Goal: Transaction & Acquisition: Purchase product/service

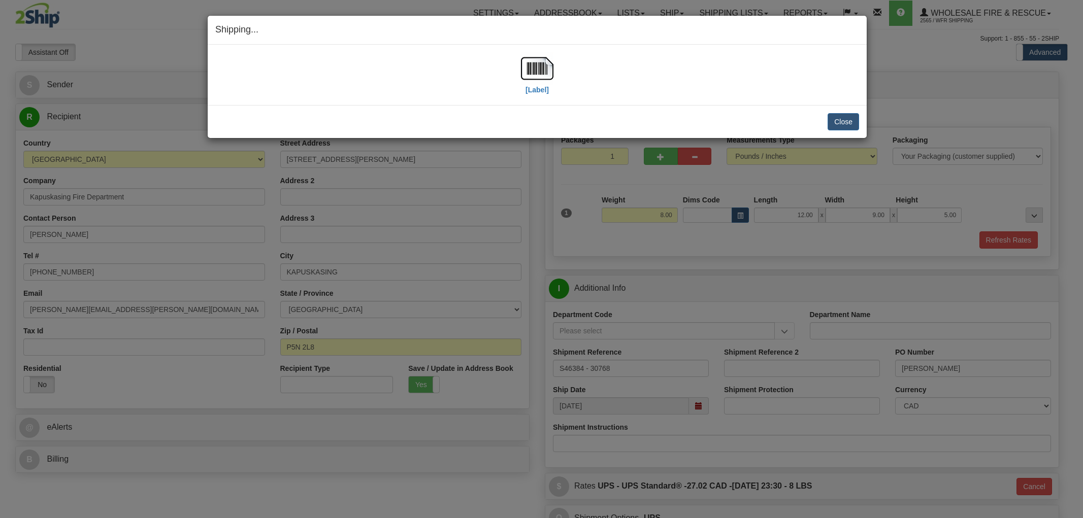
select select "ON"
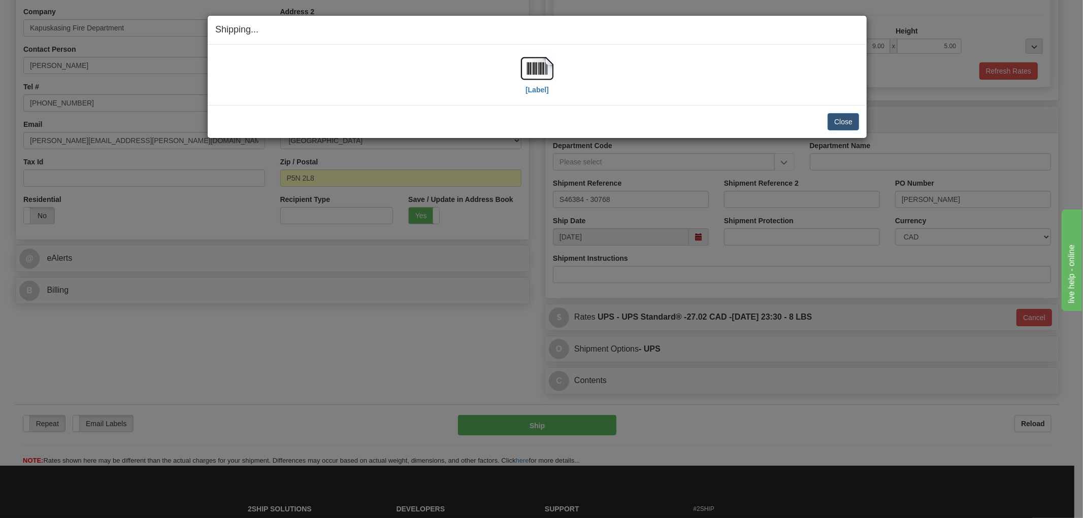
scroll to position [169, 0]
click at [759, 128] on div "Close Cancel" at bounding box center [537, 121] width 644 height 17
click at [846, 119] on button "Close" at bounding box center [842, 121] width 31 height 17
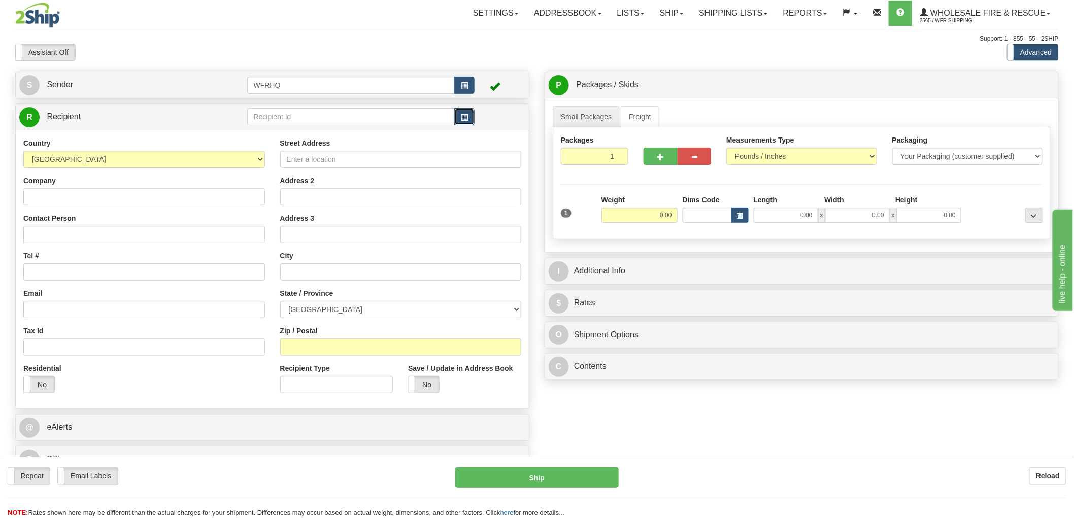
click at [465, 117] on span "button" at bounding box center [464, 117] width 7 height 7
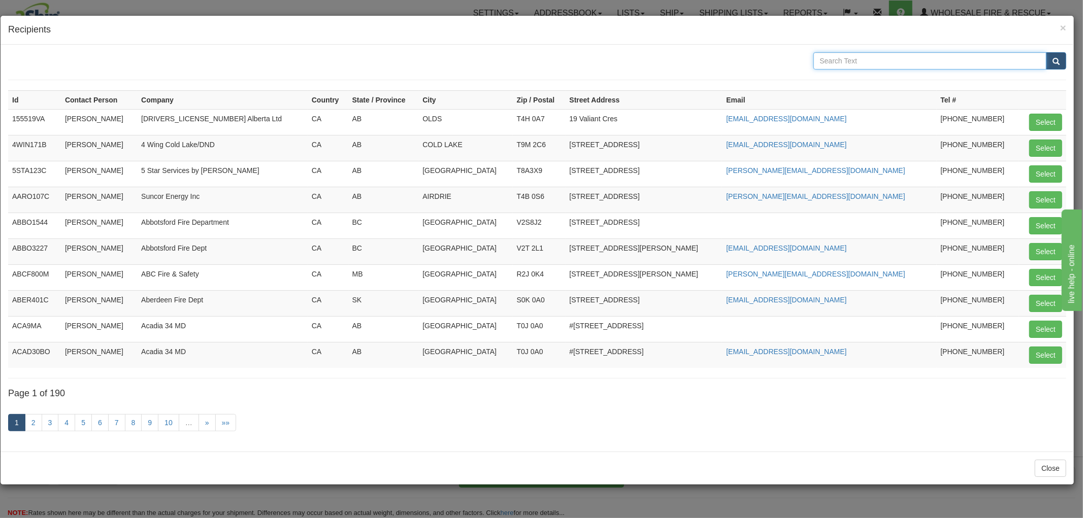
click at [874, 61] on input "text" at bounding box center [929, 60] width 233 height 17
type input "Pender"
click at [1046, 52] on button "submit" at bounding box center [1056, 60] width 20 height 17
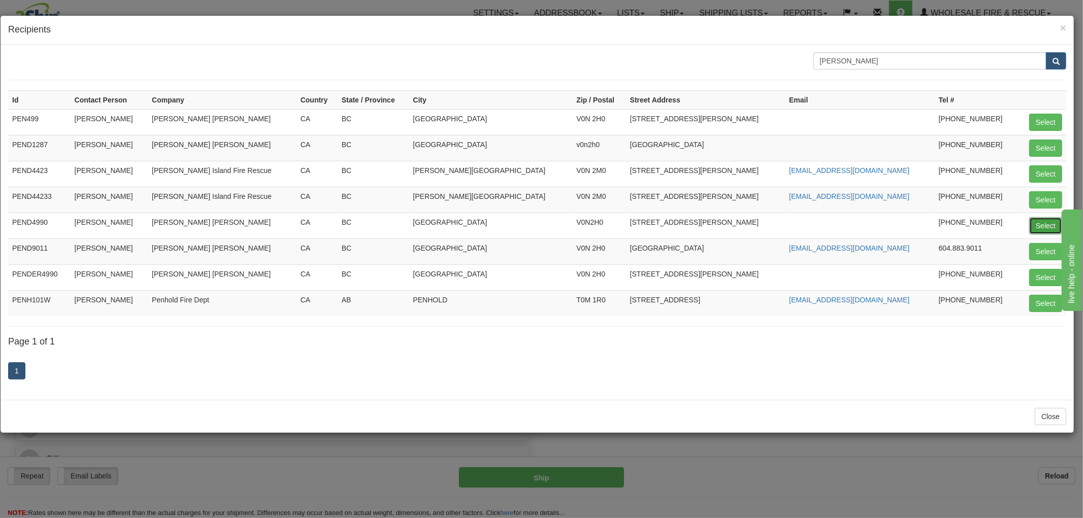
click at [1034, 225] on button "Select" at bounding box center [1045, 225] width 33 height 17
type input "PEND4990"
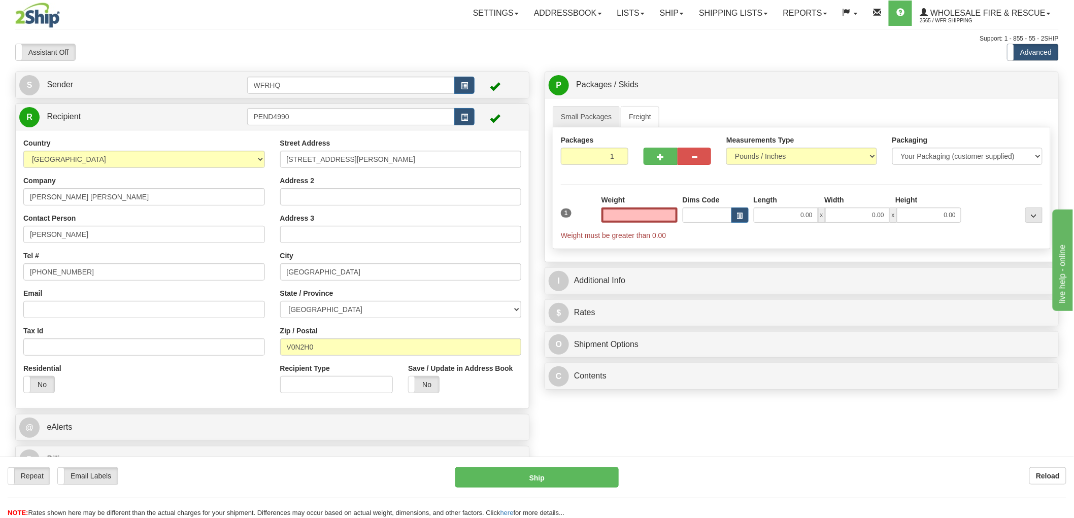
type input "0.00"
click at [68, 313] on input "Email" at bounding box center [144, 309] width 242 height 17
paste input "jimcameron1976@gmail.com"
type input "jimcameron1976@gmail.com"
click at [647, 215] on input "0.00" at bounding box center [639, 215] width 76 height 15
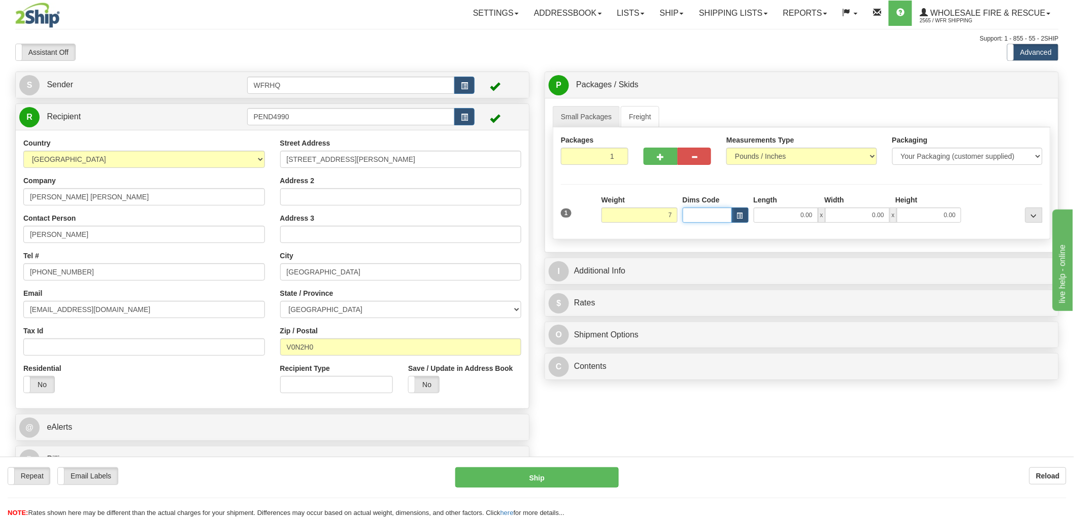
type input "7.00"
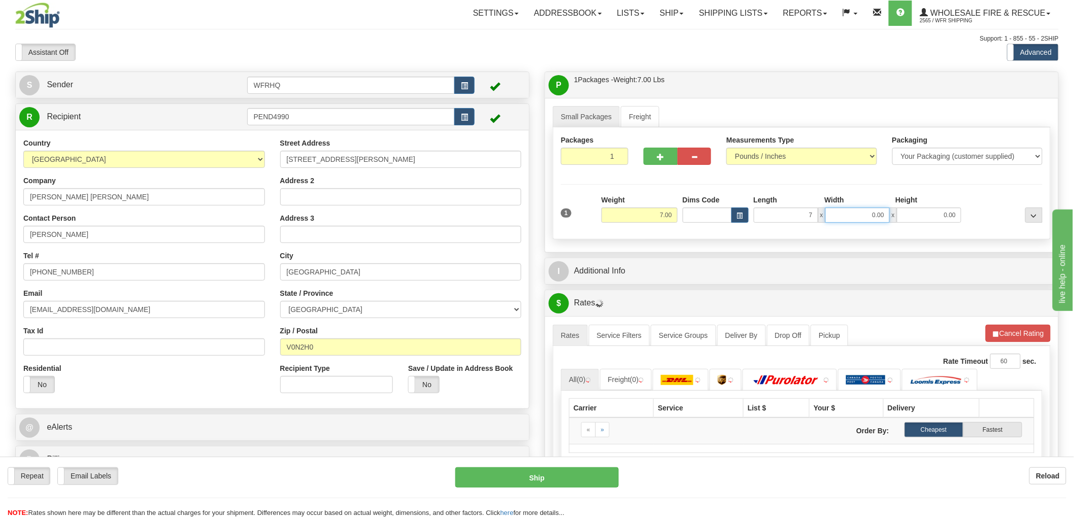
type input "7.00"
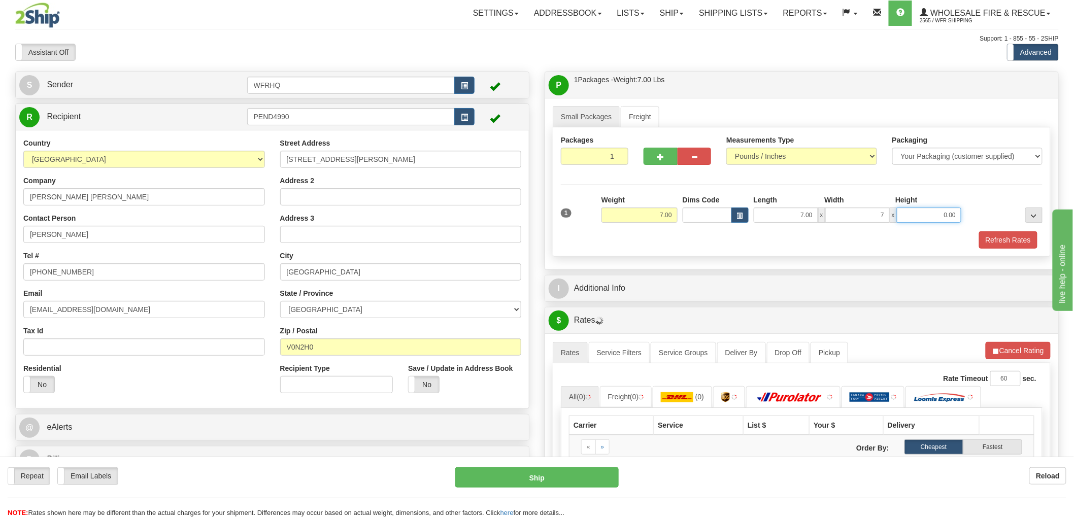
type input "7.00"
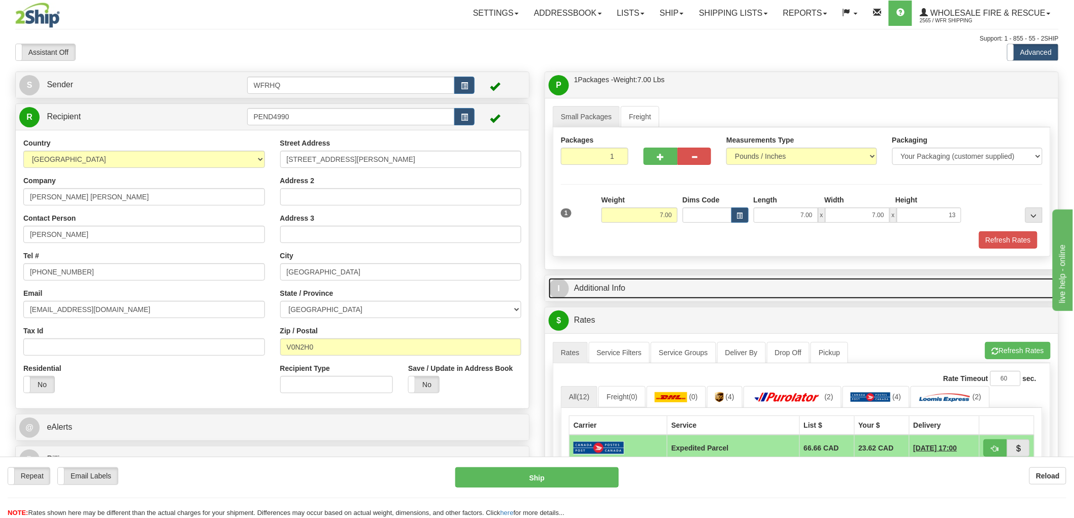
type input "13.00"
click at [589, 293] on link "I Additional Info" at bounding box center [802, 288] width 506 height 21
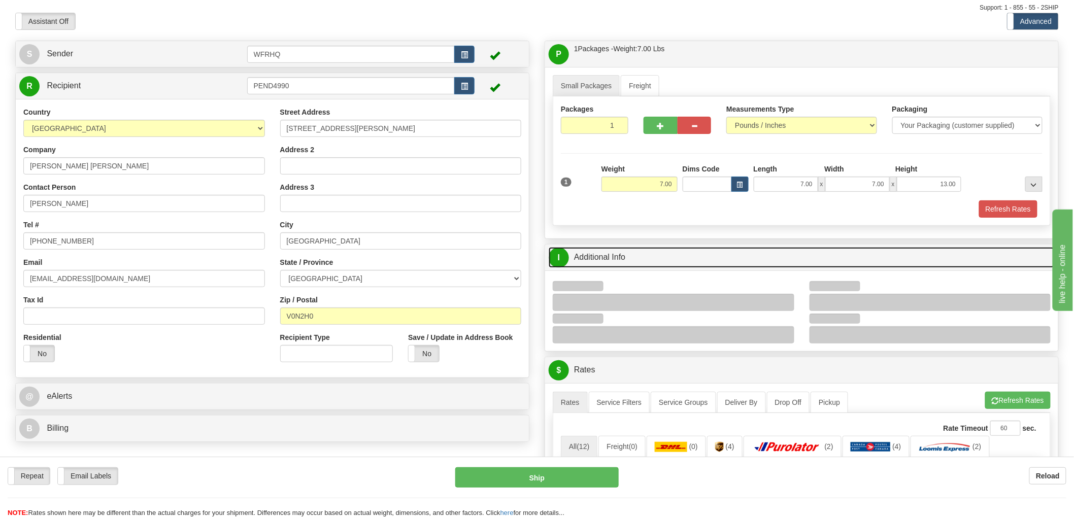
scroll to position [56, 0]
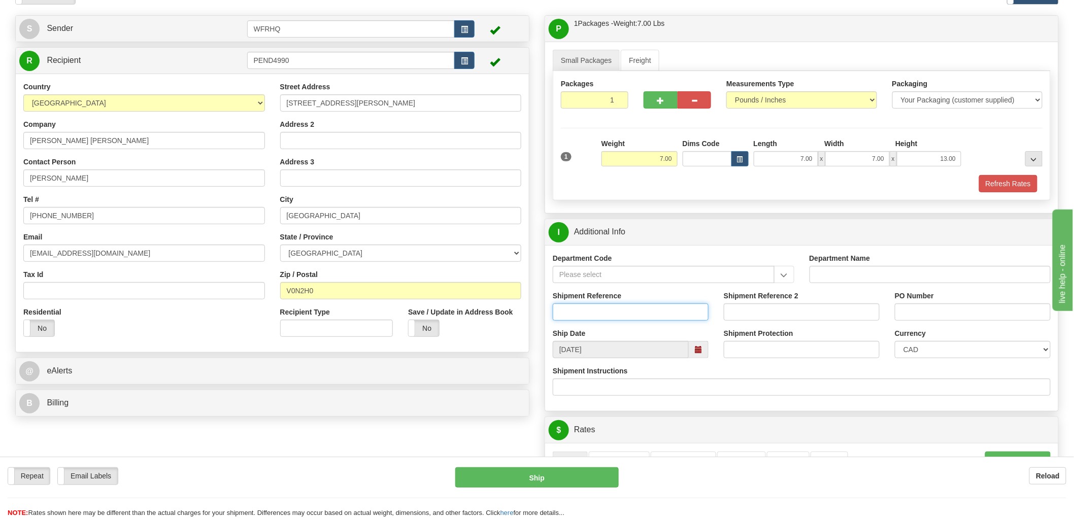
click at [591, 316] on input "Shipment Reference" at bounding box center [631, 312] width 156 height 17
type input "S46530 - 30766"
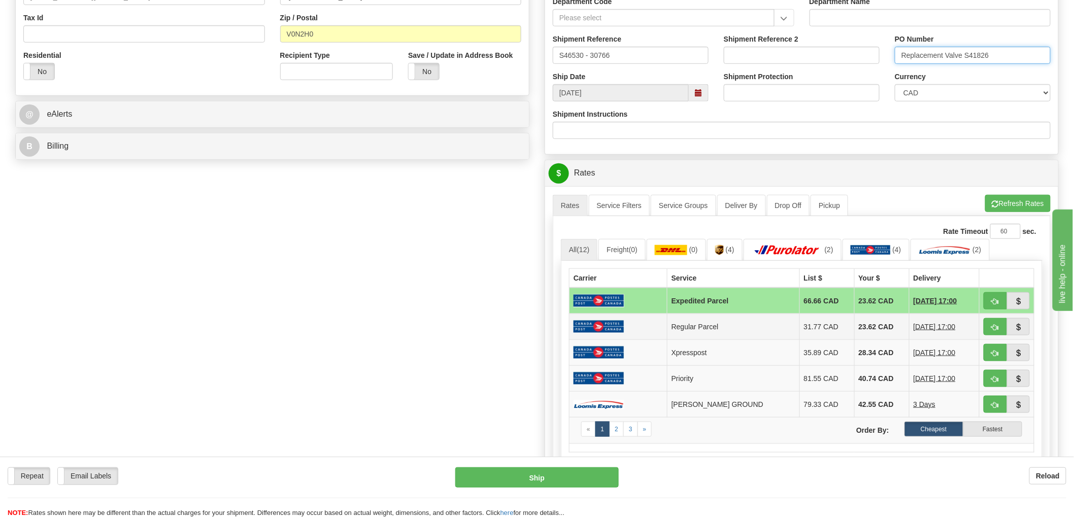
scroll to position [338, 0]
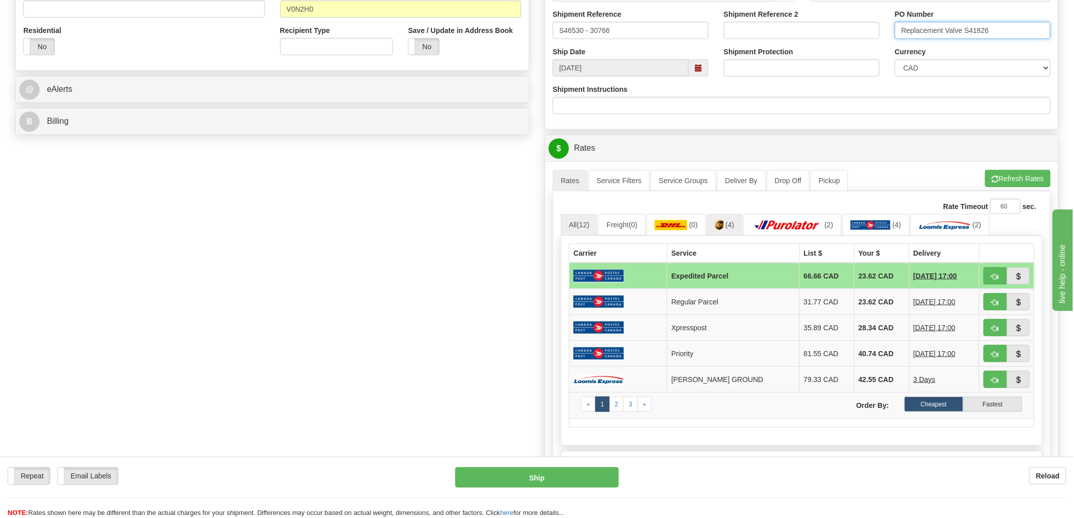
type input "Replacement Valve S41826"
click at [733, 230] on link "(4)" at bounding box center [725, 225] width 36 height 22
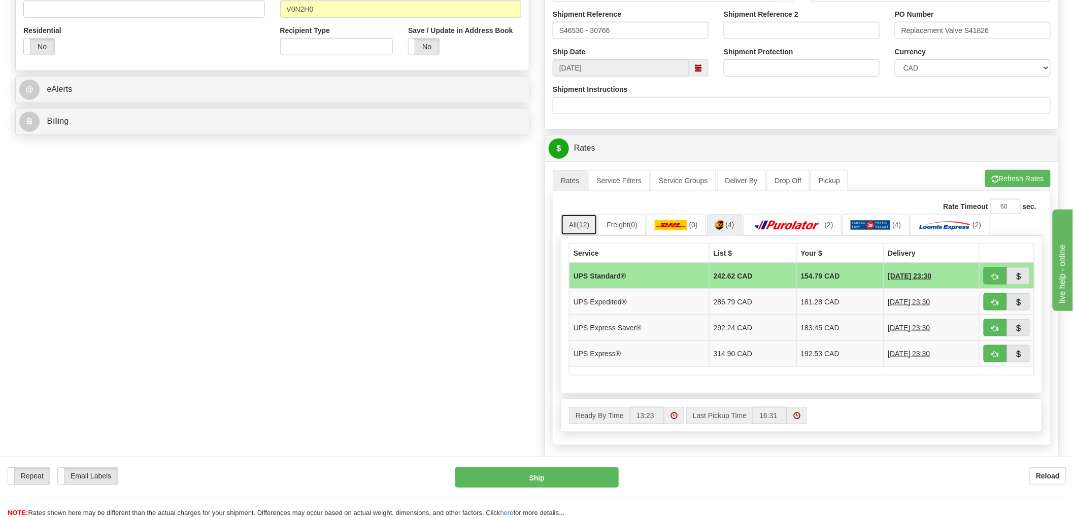
click at [581, 230] on link "All (12)" at bounding box center [579, 224] width 37 height 21
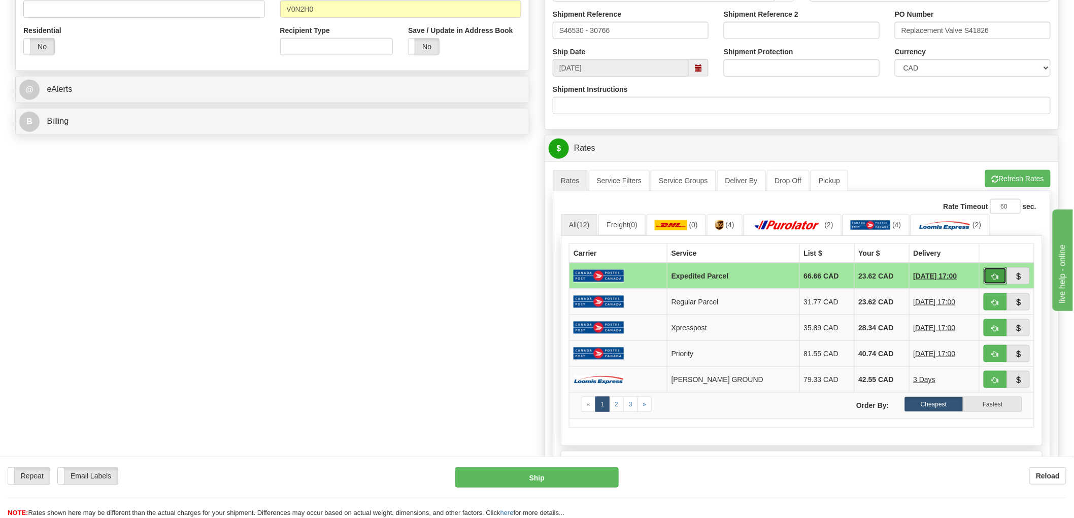
click at [992, 274] on span "button" at bounding box center [995, 277] width 7 height 7
type input "DOM.EP"
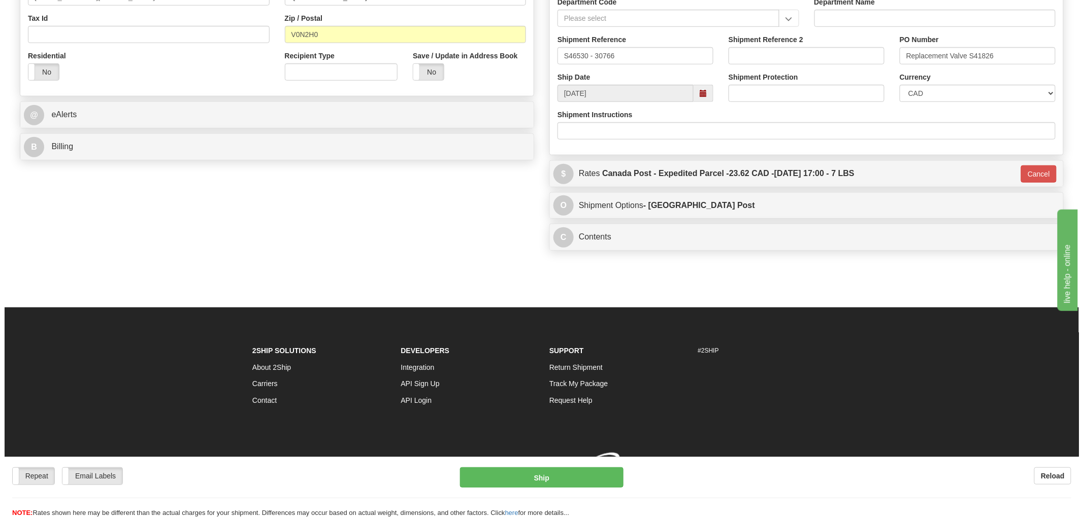
scroll to position [329, 0]
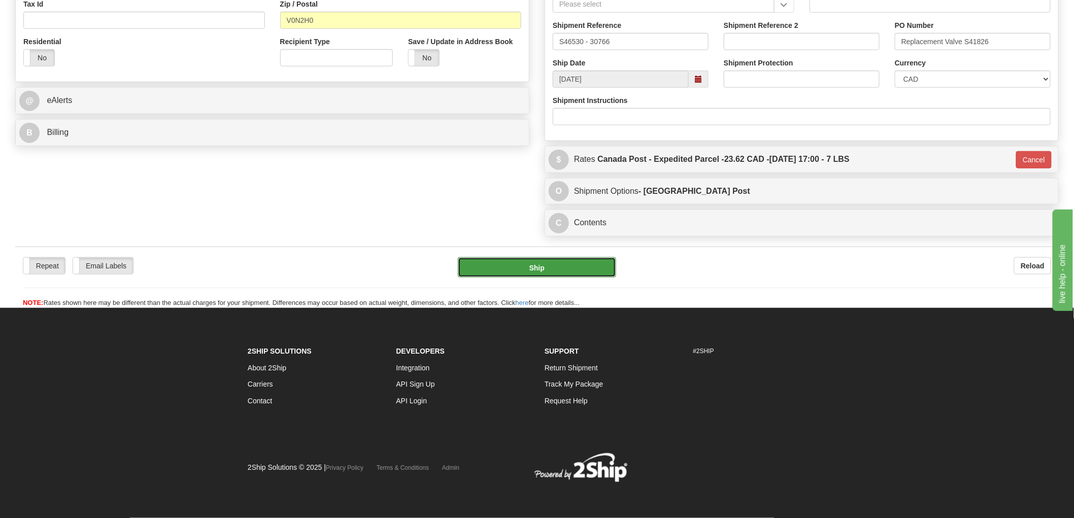
click at [553, 266] on button "Ship" at bounding box center [537, 267] width 159 height 20
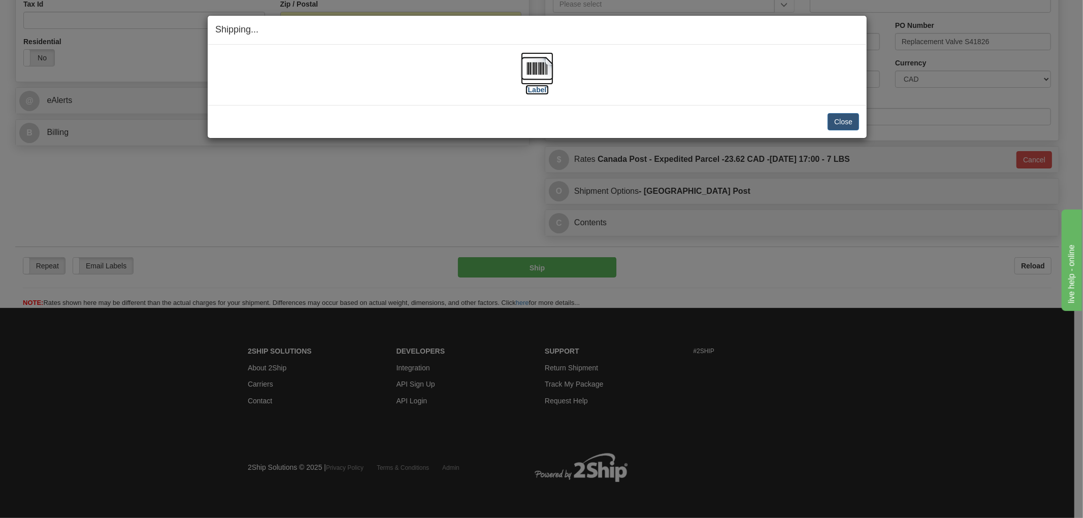
click at [542, 58] on img at bounding box center [537, 68] width 32 height 32
